Goal: Information Seeking & Learning: Learn about a topic

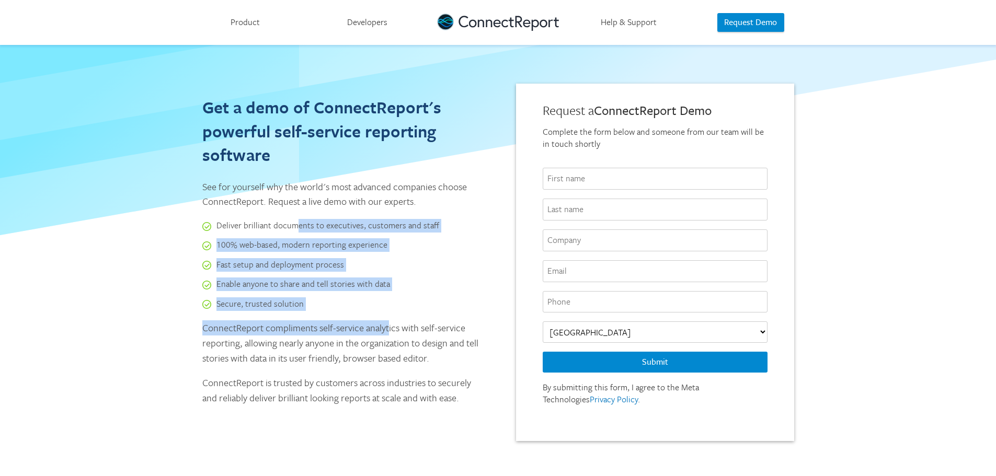
drag, startPoint x: 239, startPoint y: 218, endPoint x: 331, endPoint y: 319, distance: 135.8
click at [333, 318] on div "Get a demo of ConnectReport's powerful self-service reporting software See for …" at bounding box center [341, 262] width 278 height 357
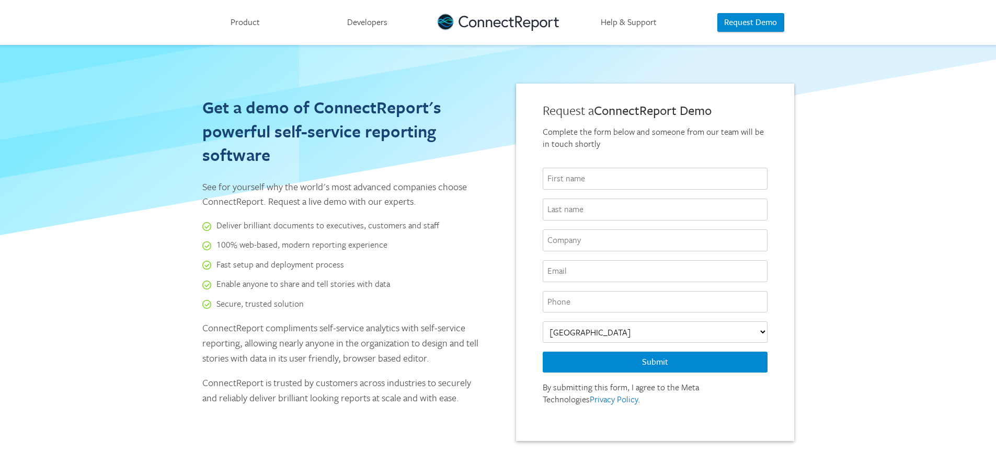
click at [194, 336] on div "Get a demo of ConnectReport's powerful self-service reporting software See for …" at bounding box center [498, 245] width 663 height 400
drag, startPoint x: 444, startPoint y: 360, endPoint x: 170, endPoint y: 314, distance: 277.7
click at [153, 295] on div "Get a demo of ConnectReport's powerful self-service reporting software See for …" at bounding box center [498, 431] width 996 height 773
click at [278, 379] on p "ConnectReport is trusted by customers across industries to securely and reliabl…" at bounding box center [341, 390] width 278 height 30
click at [237, 22] on link "Product" at bounding box center [245, 22] width 122 height 45
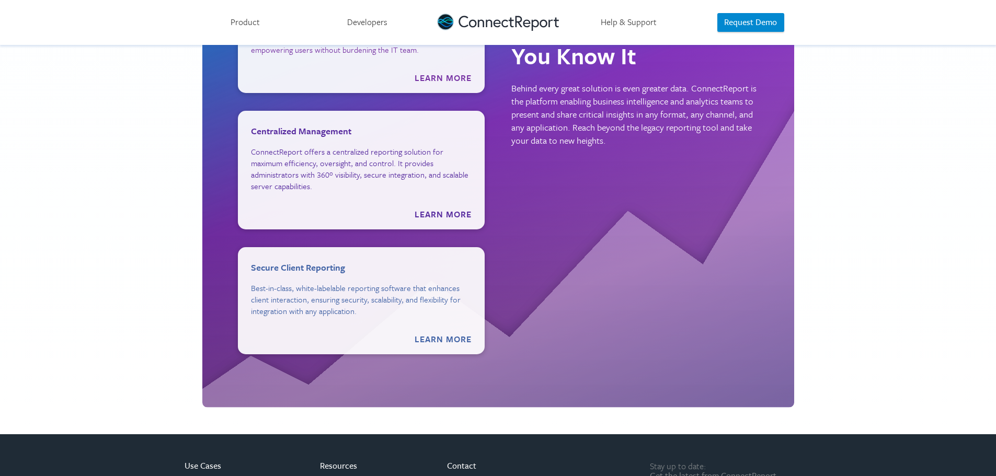
scroll to position [1359, 0]
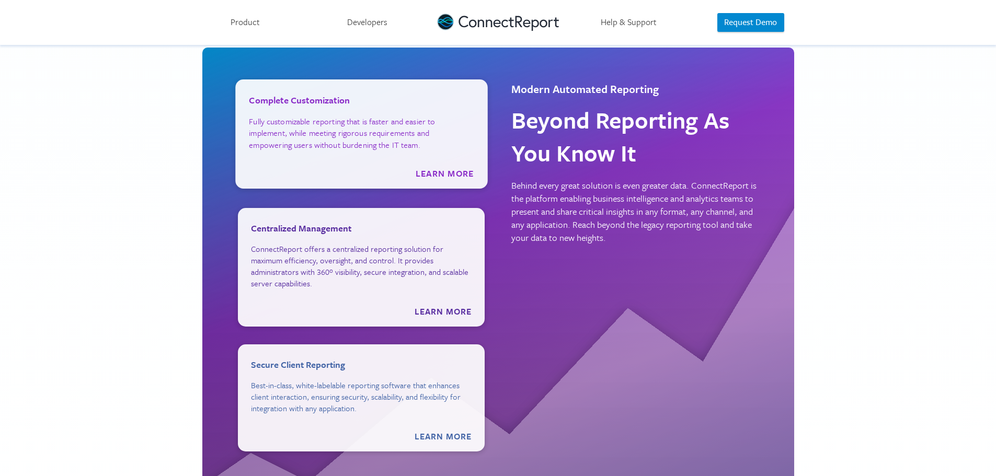
click at [436, 171] on span "Learn More" at bounding box center [361, 174] width 225 height 12
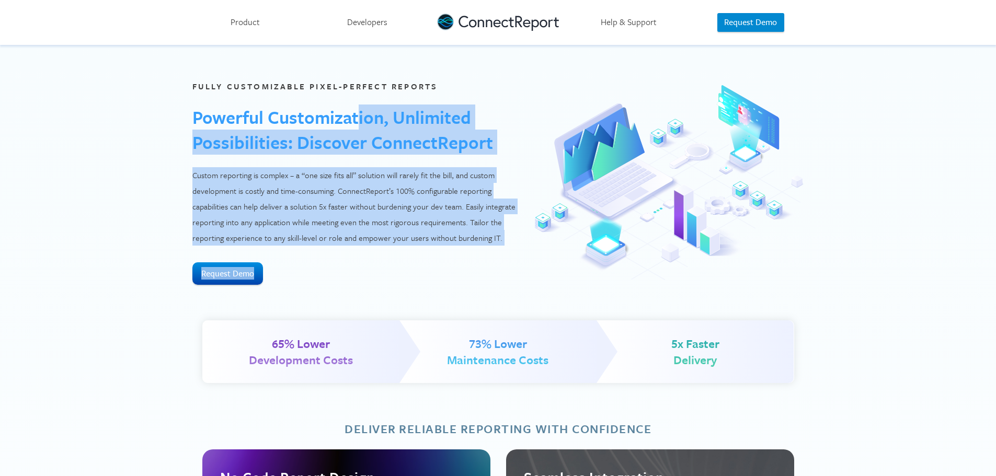
drag, startPoint x: 210, startPoint y: 117, endPoint x: 521, endPoint y: 258, distance: 341.5
click at [521, 258] on div "Fully customizable pixel-perfect reports Powerful Customization, Unlimited Poss…" at bounding box center [497, 183] width 611 height 276
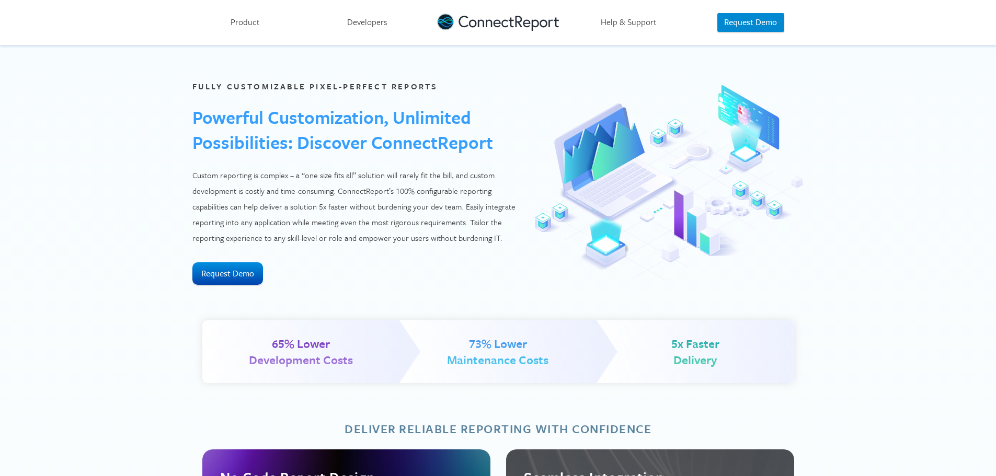
click at [460, 271] on div "Fully customizable pixel-perfect reports Powerful Customization, Unlimited Poss…" at bounding box center [354, 182] width 325 height 205
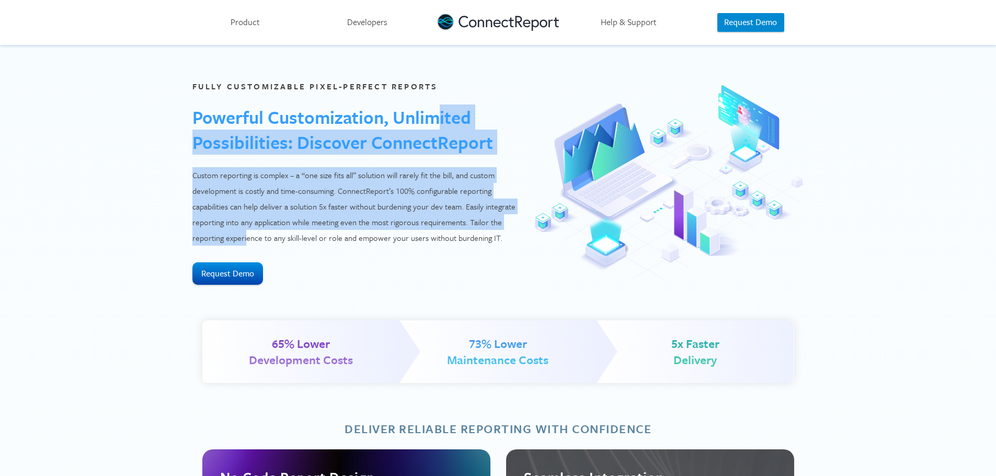
drag, startPoint x: 516, startPoint y: 225, endPoint x: 299, endPoint y: 128, distance: 237.2
click at [299, 128] on div "Fully customizable pixel-perfect reports Powerful Customization, Unlimited Poss…" at bounding box center [354, 182] width 325 height 205
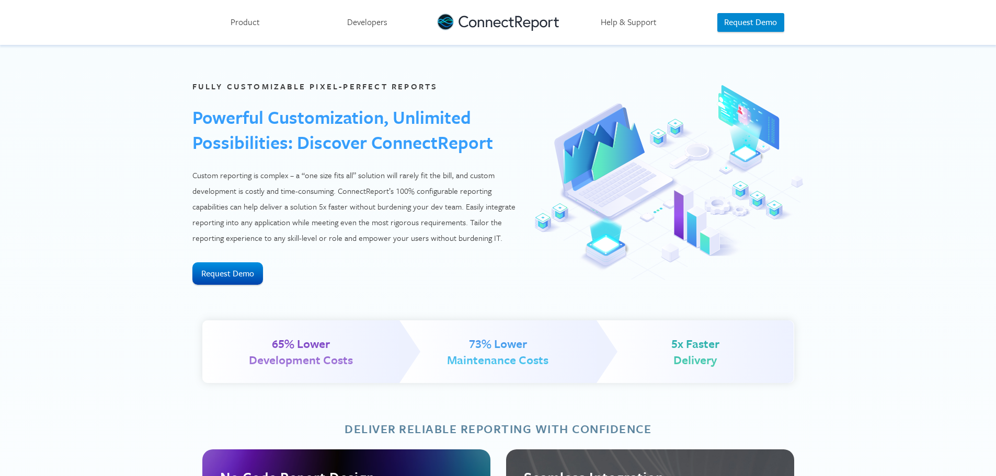
click at [458, 267] on div "Fully customizable pixel-perfect reports Powerful Customization, Unlimited Poss…" at bounding box center [354, 182] width 325 height 205
